Goal: Information Seeking & Learning: Learn about a topic

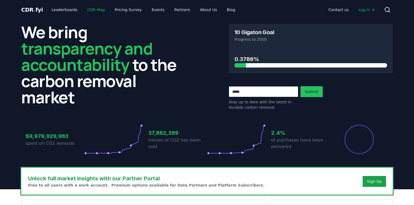
click at [96, 11] on link "CDR Map" at bounding box center [96, 10] width 26 height 10
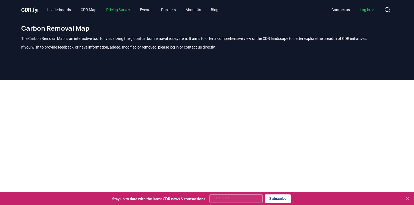
click at [118, 11] on link "Pricing Survey" at bounding box center [118, 10] width 33 height 10
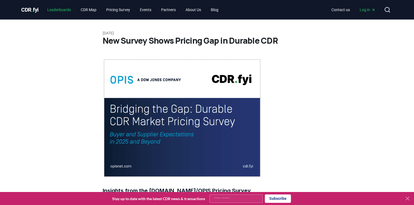
click at [46, 10] on link "Leaderboards" at bounding box center [59, 10] width 32 height 10
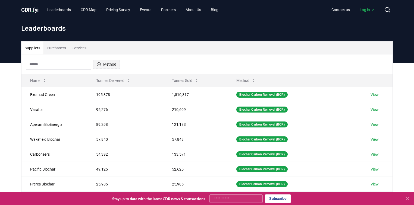
click at [100, 63] on icon "button" at bounding box center [99, 64] width 4 height 4
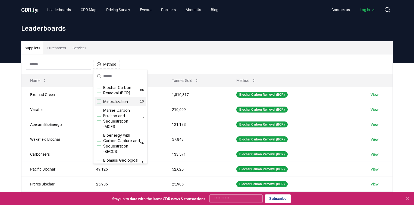
scroll to position [22, 0]
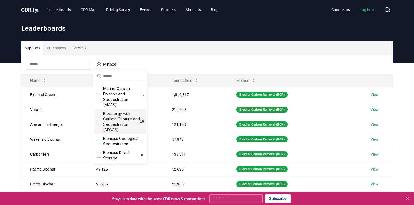
click at [121, 121] on span "Bioenergy with Carbon Capture and Sequestration (BECCS)" at bounding box center [121, 122] width 37 height 22
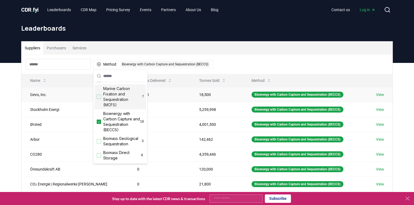
click at [212, 95] on td "18,500" at bounding box center [216, 94] width 53 height 15
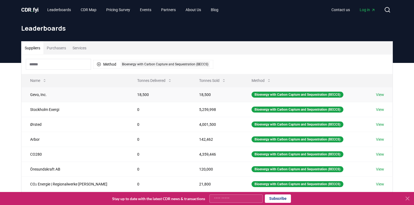
click at [380, 96] on link "View" at bounding box center [380, 94] width 8 height 5
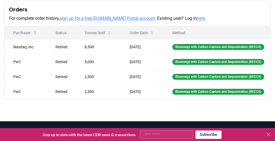
scroll to position [217, 0]
